Goal: Transaction & Acquisition: Purchase product/service

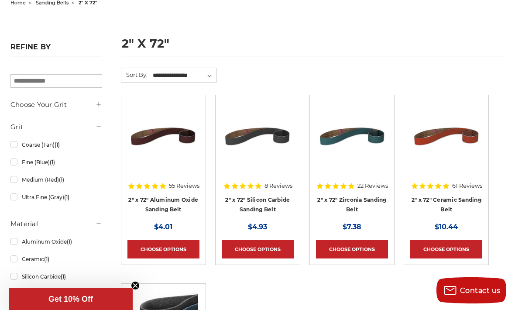
scroll to position [97, 0]
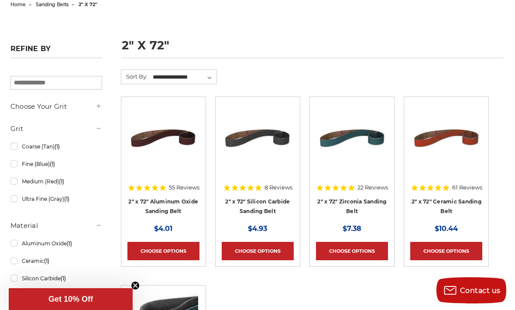
click at [10, 171] on link "Fine (Blue) (1)" at bounding box center [56, 163] width 92 height 15
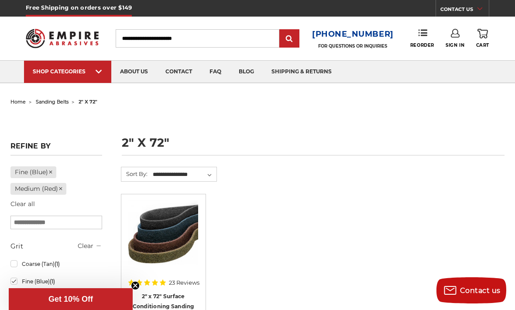
click at [54, 104] on span "sanding belts" at bounding box center [52, 102] width 33 height 6
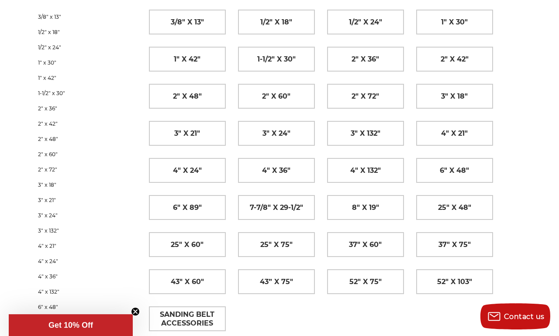
scroll to position [157, 0]
click at [376, 99] on span "2" x 72"" at bounding box center [366, 96] width 28 height 15
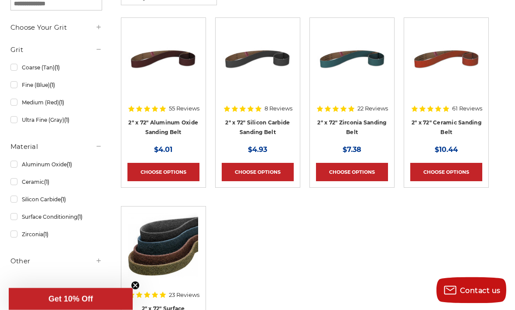
scroll to position [176, 0]
click at [17, 109] on link "Medium (Red) (1)" at bounding box center [56, 102] width 92 height 15
